Goal: Obtain resource: Download file/media

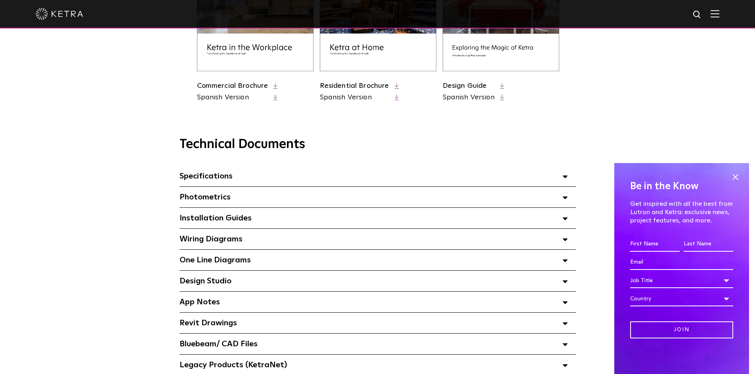
scroll to position [480, 0]
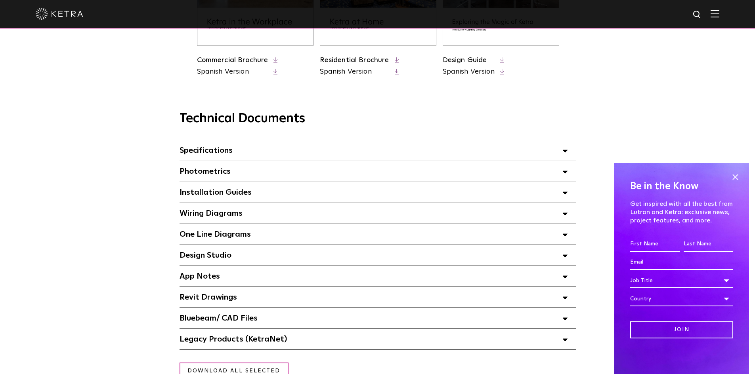
click at [285, 151] on div "Specifications Select checkboxes to use the bulk download option below" at bounding box center [377, 150] width 396 height 21
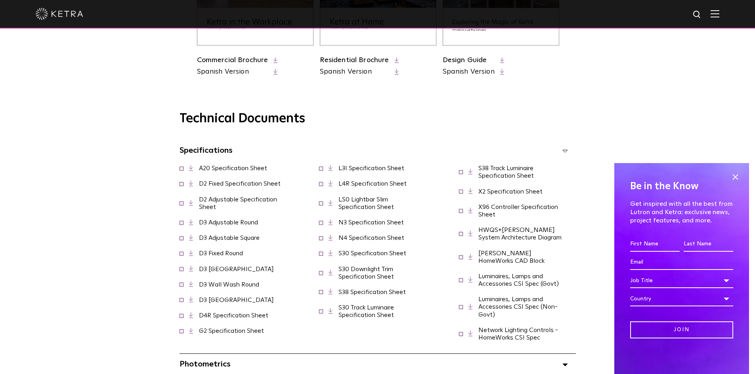
click at [281, 153] on div "Specifications Select checkboxes to use the bulk download option below" at bounding box center [377, 150] width 396 height 21
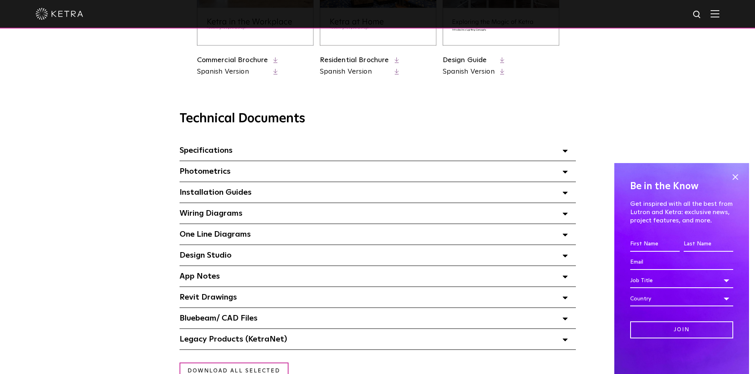
click at [250, 172] on div "Photometrics Select checkboxes to use the bulk download option below" at bounding box center [377, 171] width 396 height 21
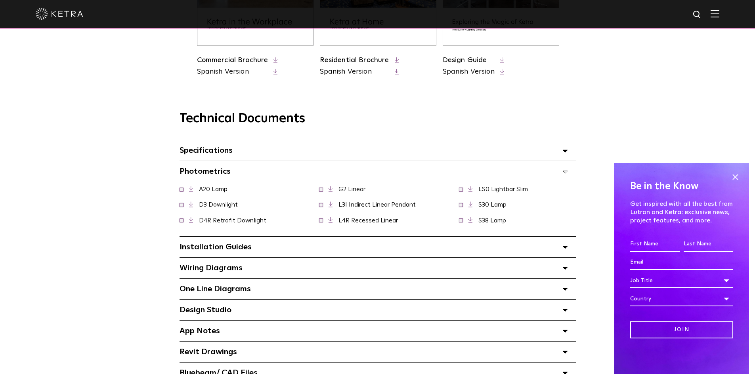
click at [250, 172] on div "Photometrics Select checkboxes to use the bulk download option below" at bounding box center [377, 171] width 396 height 21
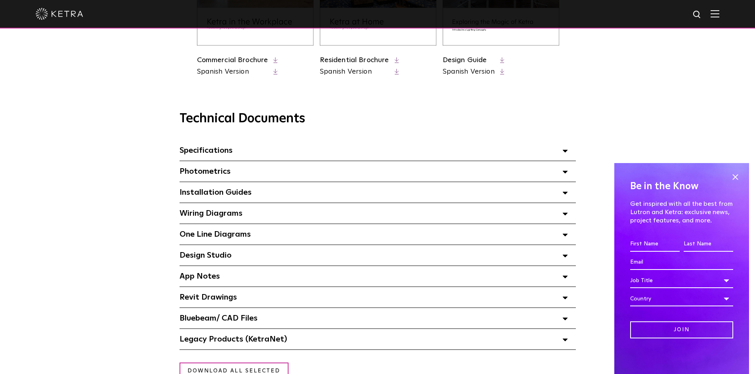
click at [241, 196] on span "Installation Guides Select checkboxes to use the bulk download option below" at bounding box center [215, 193] width 72 height 8
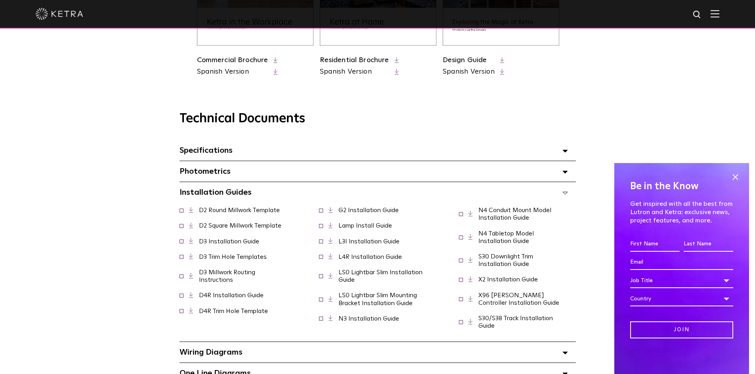
click at [241, 196] on span "Installation Guides Select checkboxes to use the bulk download option below" at bounding box center [215, 193] width 72 height 8
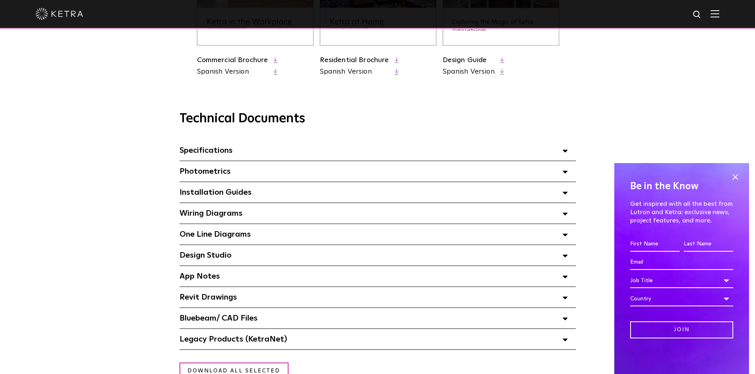
click at [237, 218] on span "Wiring Diagrams Select checkboxes to use the bulk download option below" at bounding box center [210, 214] width 63 height 8
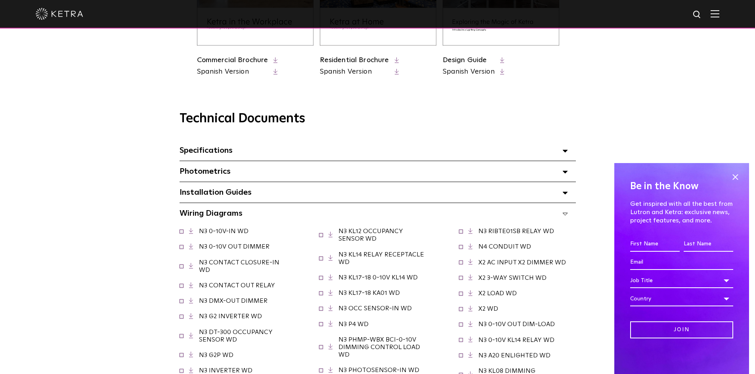
click at [248, 212] on div "Wiring Diagrams Select checkboxes to use the bulk download option below" at bounding box center [377, 213] width 396 height 21
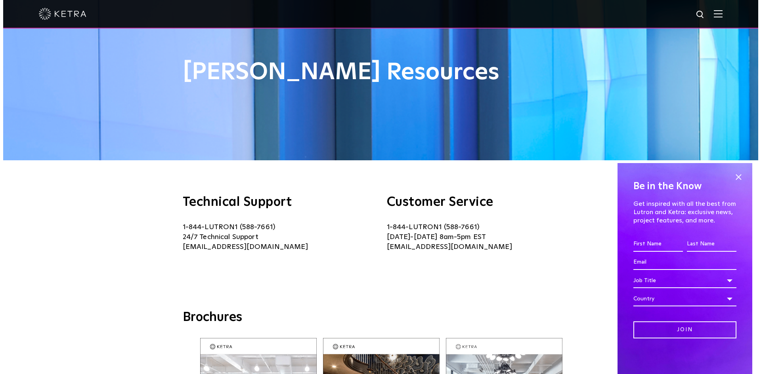
scroll to position [0, 0]
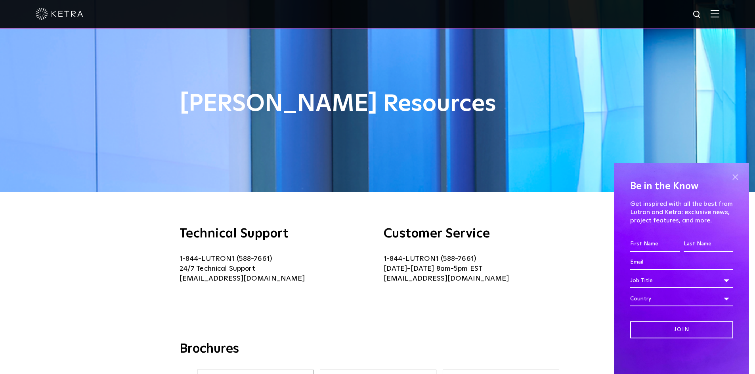
click at [733, 174] on span at bounding box center [735, 177] width 12 height 12
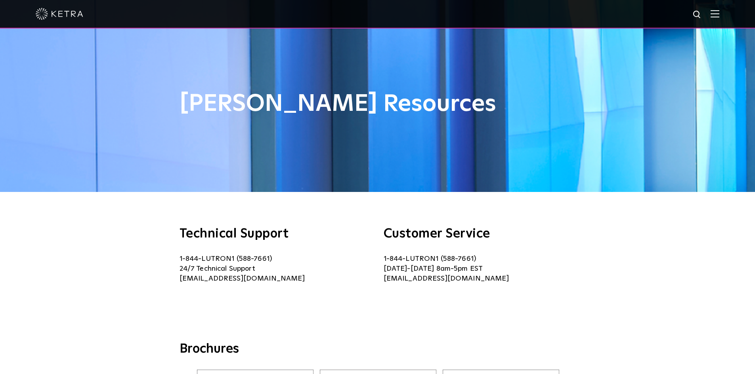
click at [718, 14] on img at bounding box center [714, 14] width 9 height 8
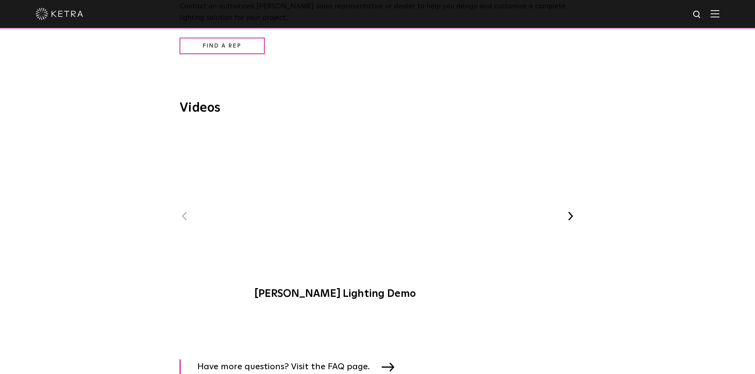
scroll to position [922, 0]
click at [569, 216] on button "Next" at bounding box center [570, 215] width 10 height 10
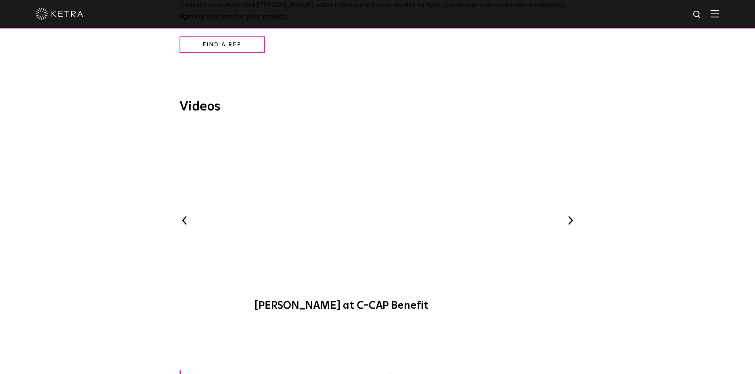
click at [569, 216] on div "Previous [PERSON_NAME] Lighting Demo [PERSON_NAME] at C-CAP Benefit WELL-Certif…" at bounding box center [377, 223] width 396 height 192
click at [567, 224] on button "Next" at bounding box center [570, 221] width 10 height 10
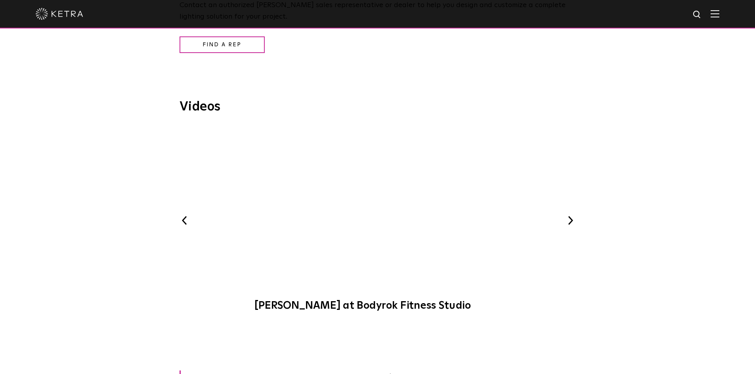
click at [567, 224] on button "Next" at bounding box center [570, 221] width 10 height 10
click at [568, 223] on button "Next" at bounding box center [570, 221] width 10 height 10
click at [184, 220] on button "Previous" at bounding box center [184, 221] width 10 height 10
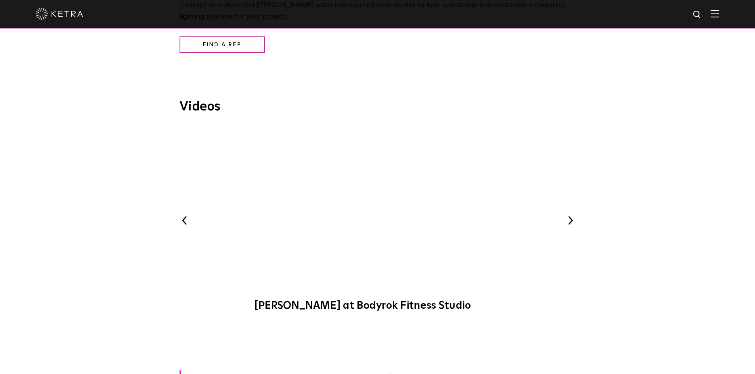
click at [184, 220] on button "Previous" at bounding box center [184, 221] width 10 height 10
